Goal: Information Seeking & Learning: Learn about a topic

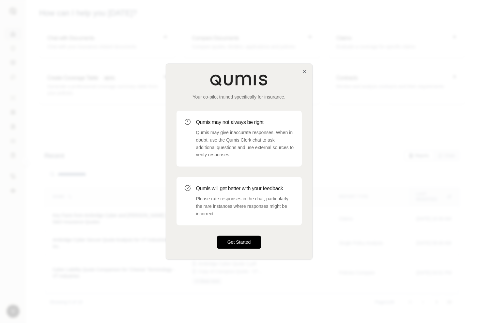
click at [236, 246] on button "Get Started" at bounding box center [239, 242] width 44 height 13
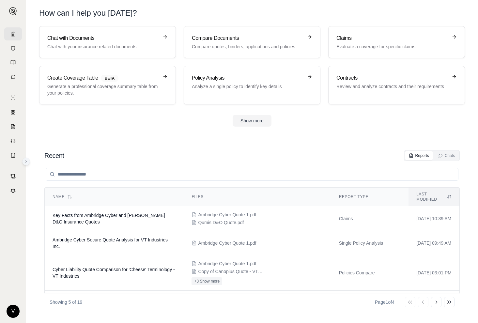
click at [28, 164] on button at bounding box center [26, 162] width 8 height 8
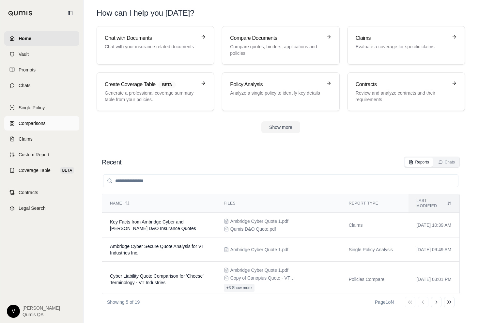
click at [24, 122] on span "Comparisons" at bounding box center [32, 123] width 27 height 7
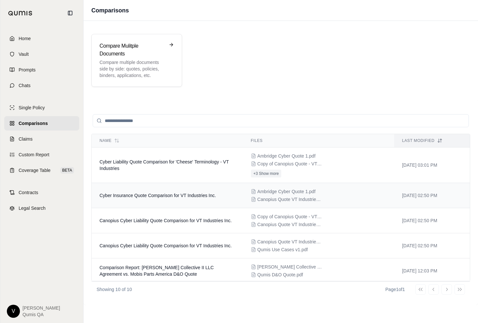
click at [167, 197] on span "Cyber Insurance Quote Comparison for VT Industries Inc." at bounding box center [157, 195] width 116 height 5
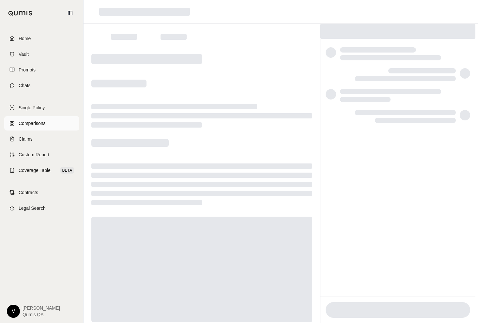
click at [49, 120] on link "Comparisons" at bounding box center [41, 123] width 75 height 14
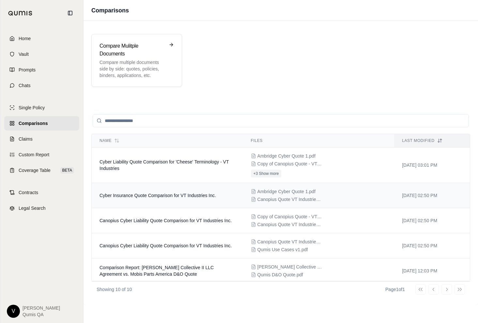
click at [184, 201] on td "Cyber Insurance Quote Comparison for VT Industries Inc." at bounding box center [167, 195] width 151 height 25
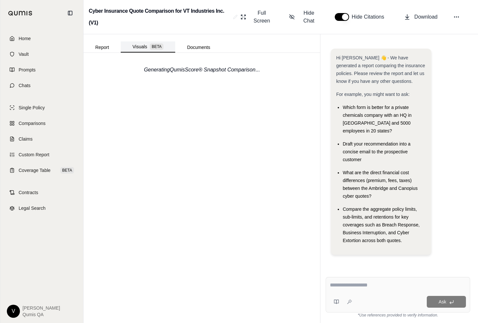
click at [133, 43] on button "Visuals BETA" at bounding box center [148, 46] width 54 height 11
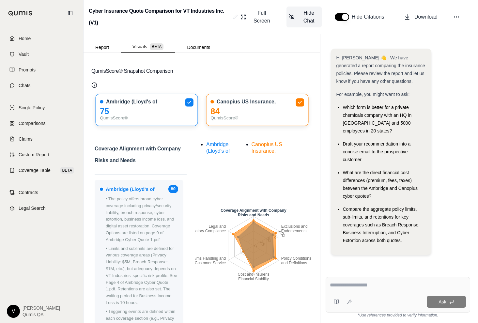
click at [304, 14] on span "Hide Chat" at bounding box center [308, 17] width 20 height 16
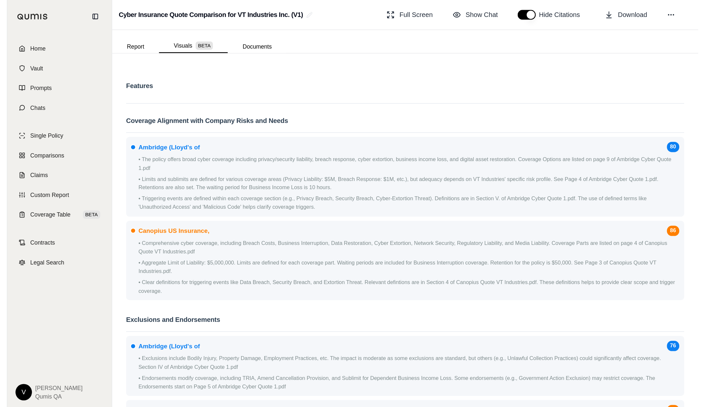
scroll to position [308, 0]
